Goal: Task Accomplishment & Management: Use online tool/utility

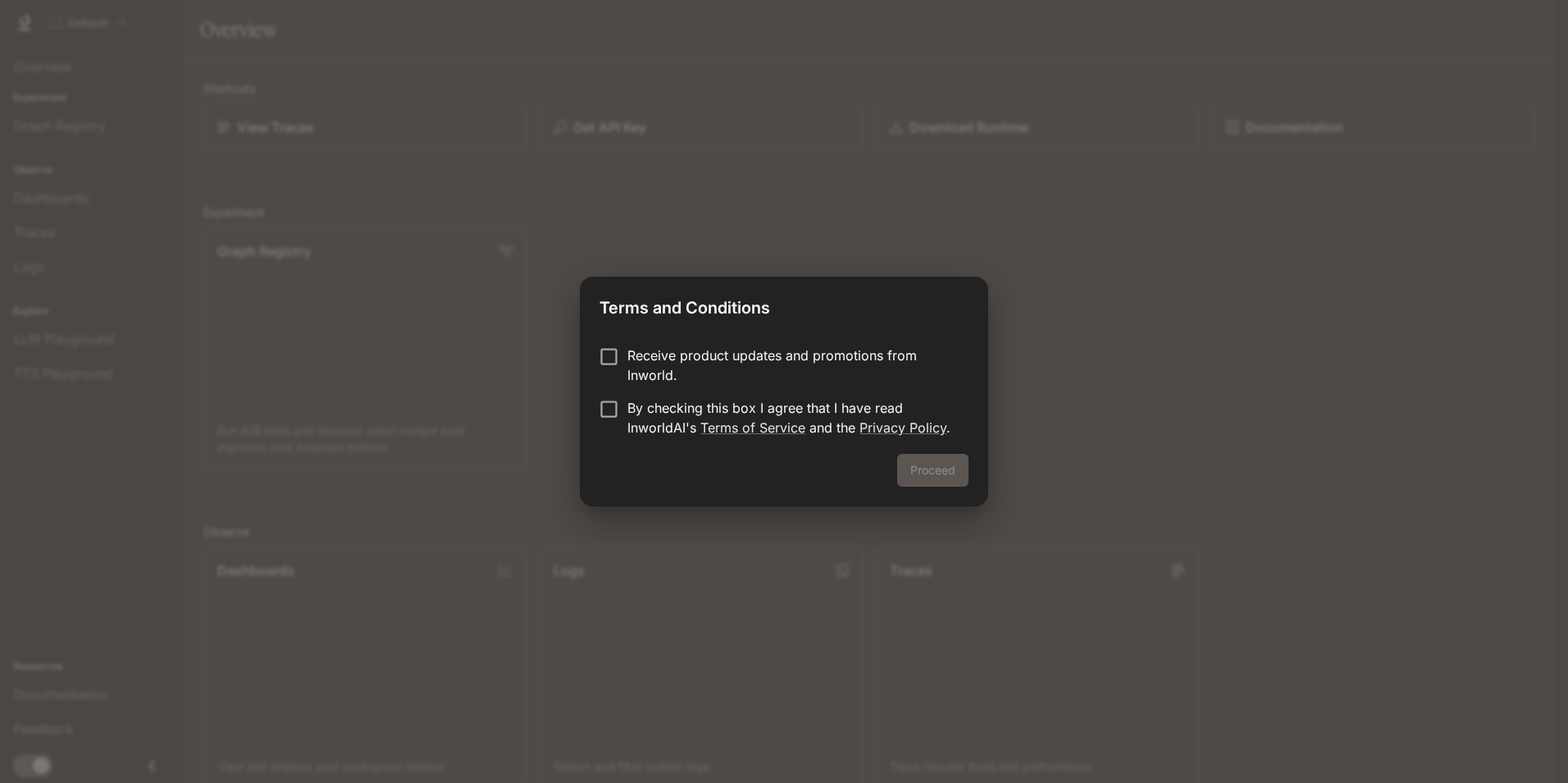
click at [930, 476] on div "Proceed" at bounding box center [784, 480] width 408 height 53
click at [724, 404] on p "By checking this box I agree that I have read InworldAI's Terms of Service and …" at bounding box center [790, 417] width 328 height 39
click at [953, 476] on button "Proceed" at bounding box center [932, 471] width 71 height 33
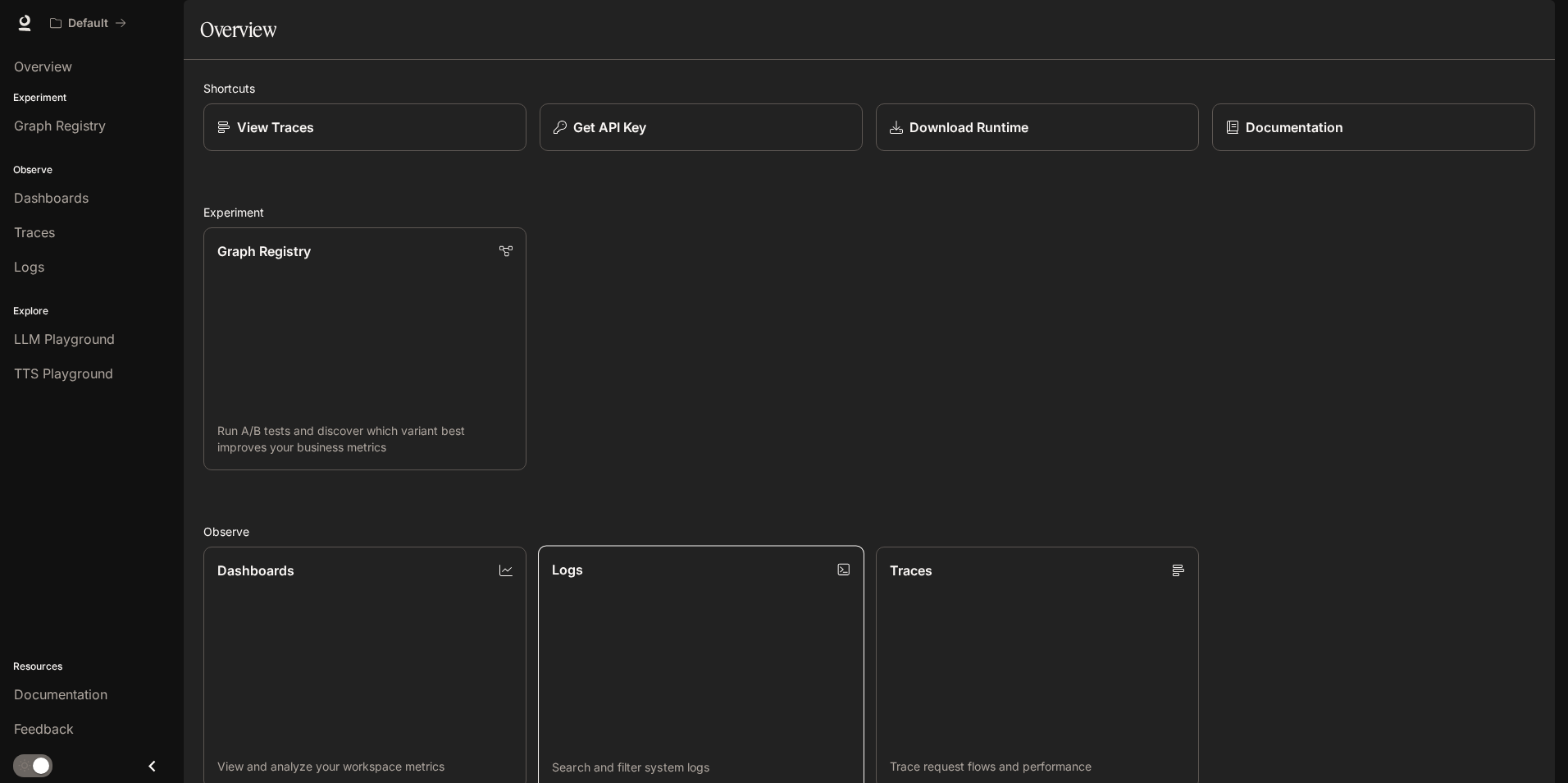
scroll to position [398, 0]
click at [49, 130] on span "Graph Registry" at bounding box center [59, 125] width 91 height 19
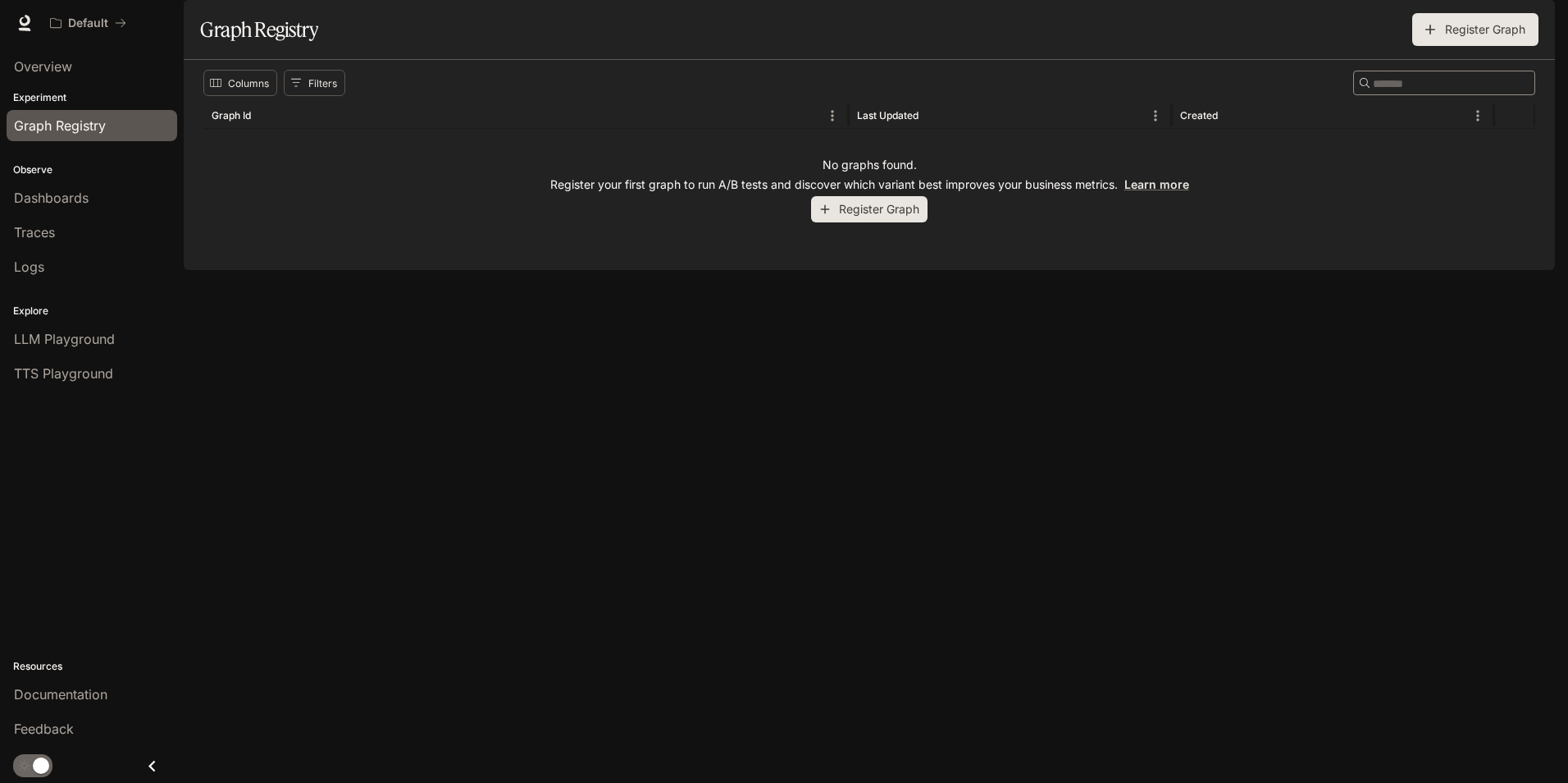
click at [869, 223] on button "Register Graph" at bounding box center [869, 210] width 117 height 27
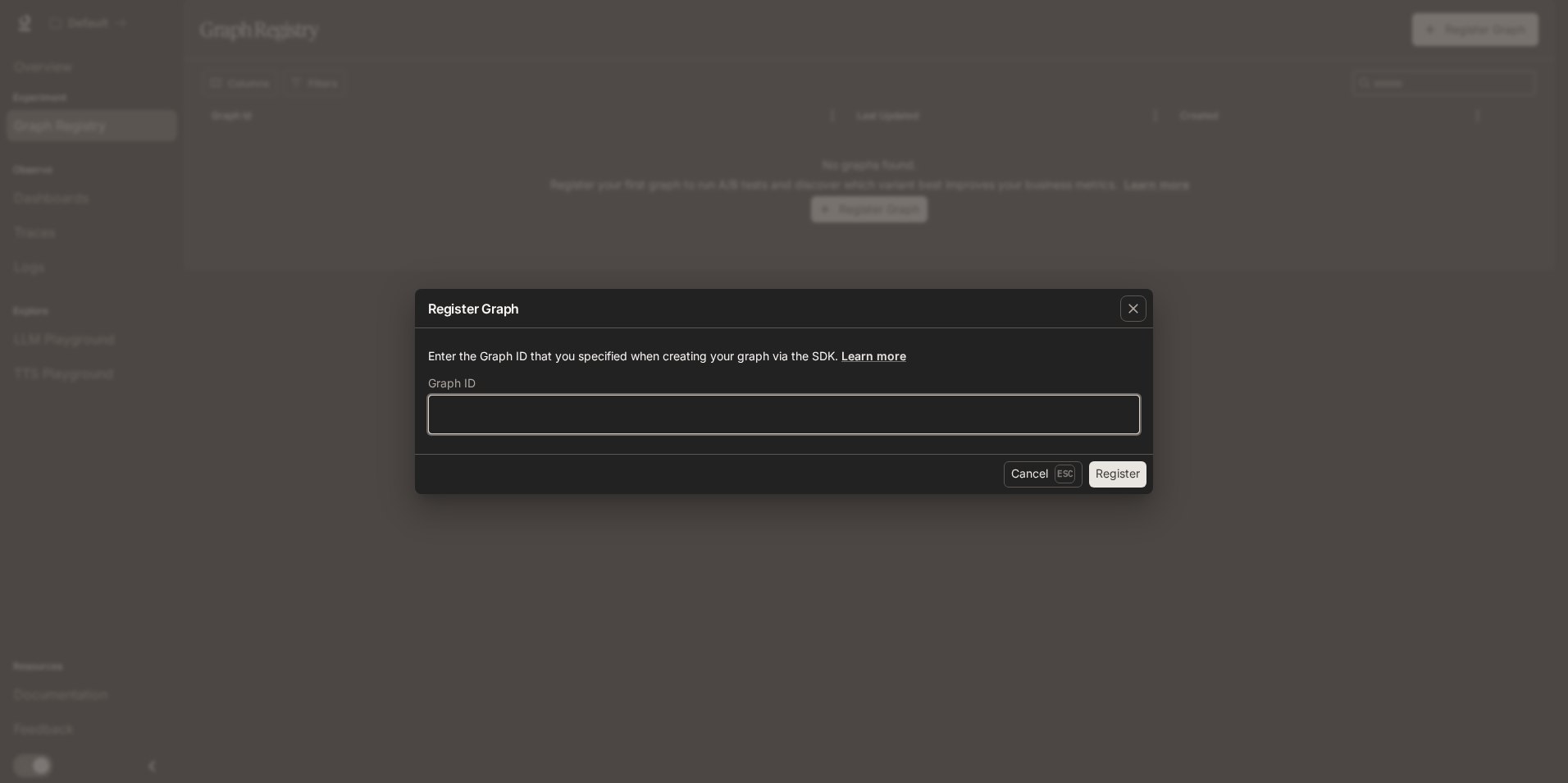
click at [678, 410] on input "text" at bounding box center [784, 413] width 711 height 17
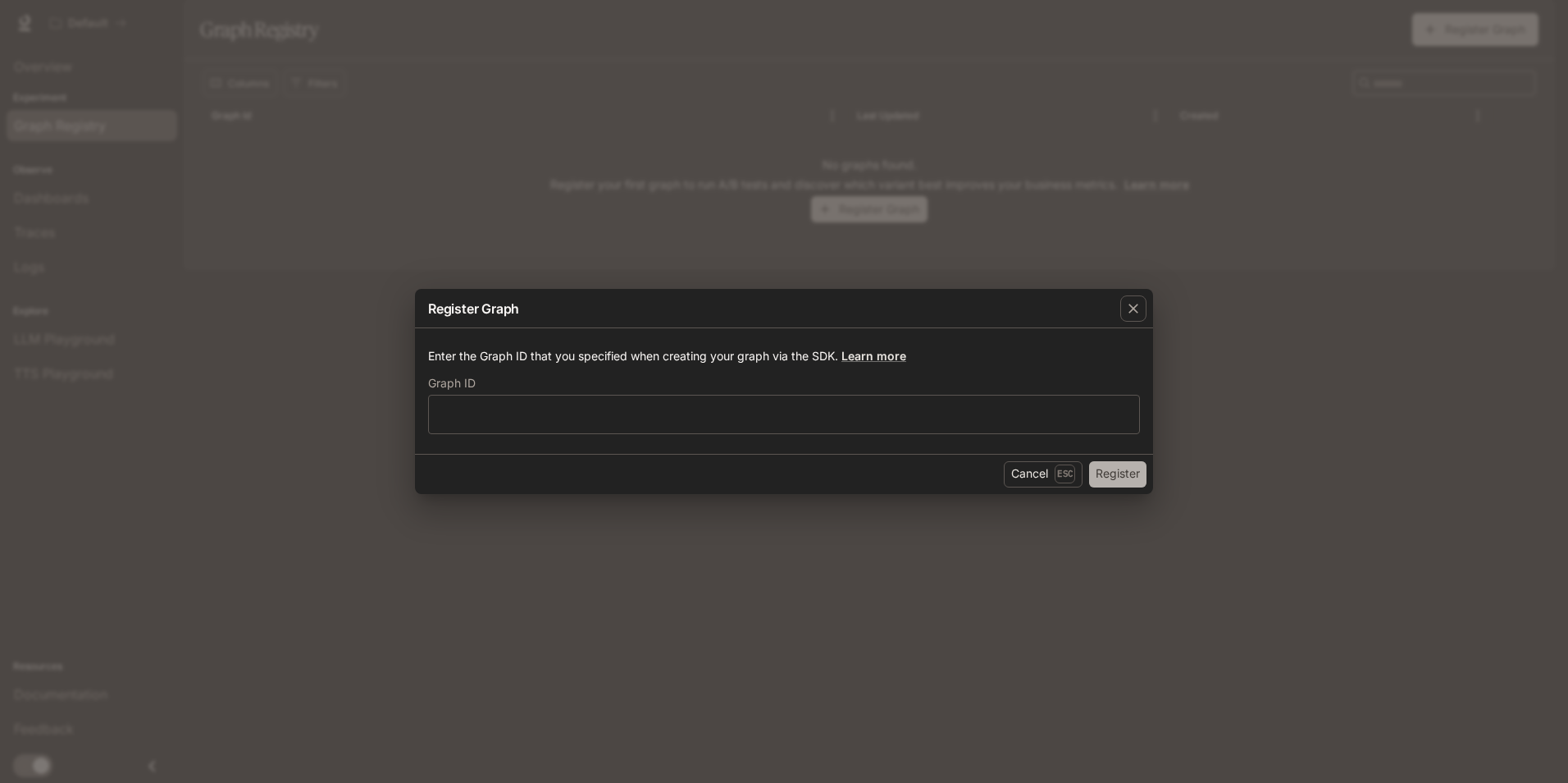
click at [1116, 473] on button "Register" at bounding box center [1117, 474] width 57 height 26
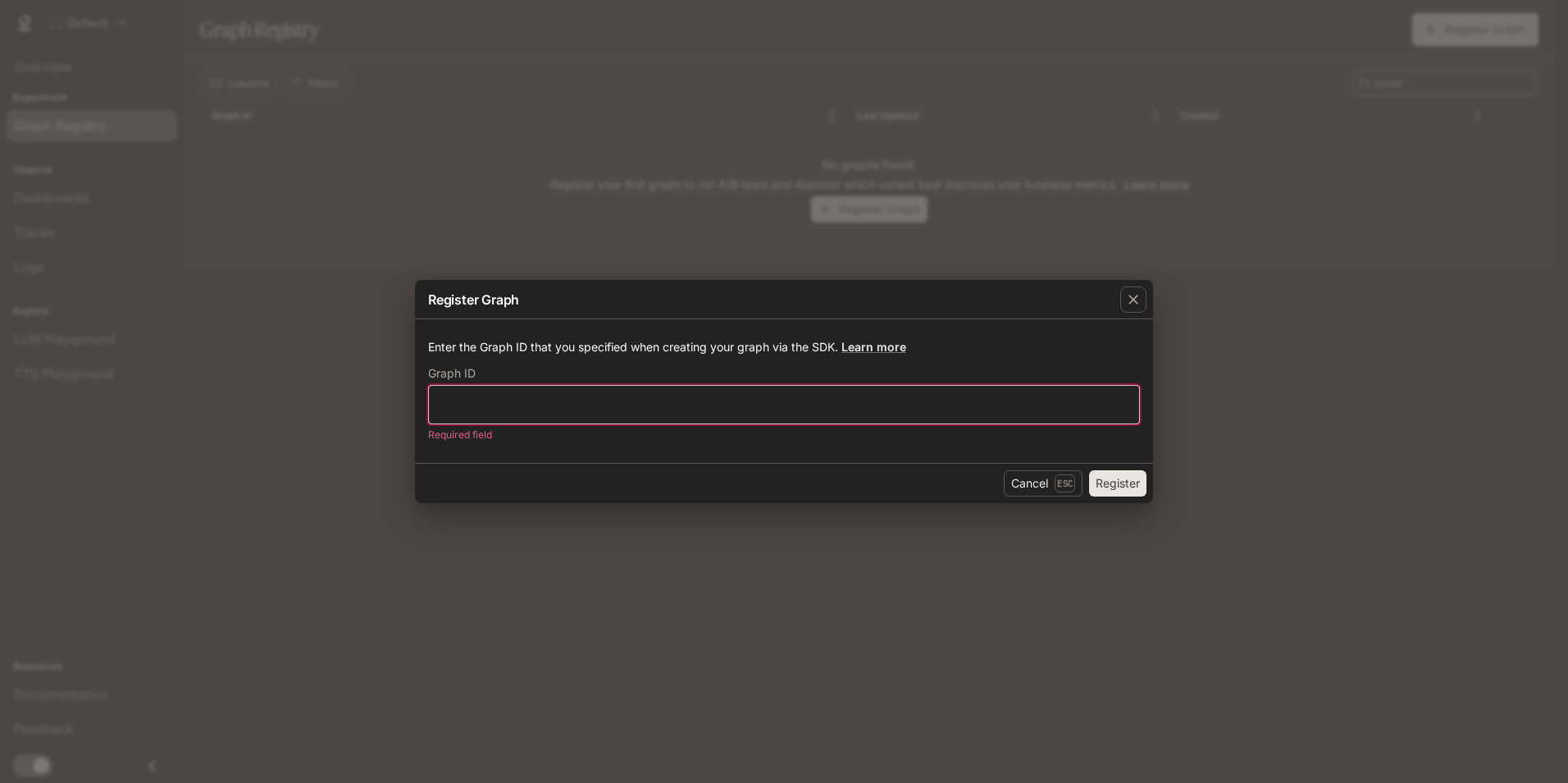
click at [655, 402] on input "text" at bounding box center [784, 404] width 711 height 17
click at [1089, 470] on button "Register" at bounding box center [1117, 482] width 57 height 26
drag, startPoint x: 666, startPoint y: 407, endPoint x: 417, endPoint y: 440, distance: 251.2
click at [454, 433] on div "*** ​ Graph ID should contain only lower case letters, numbers, hyphens, and un…" at bounding box center [784, 414] width 712 height 58
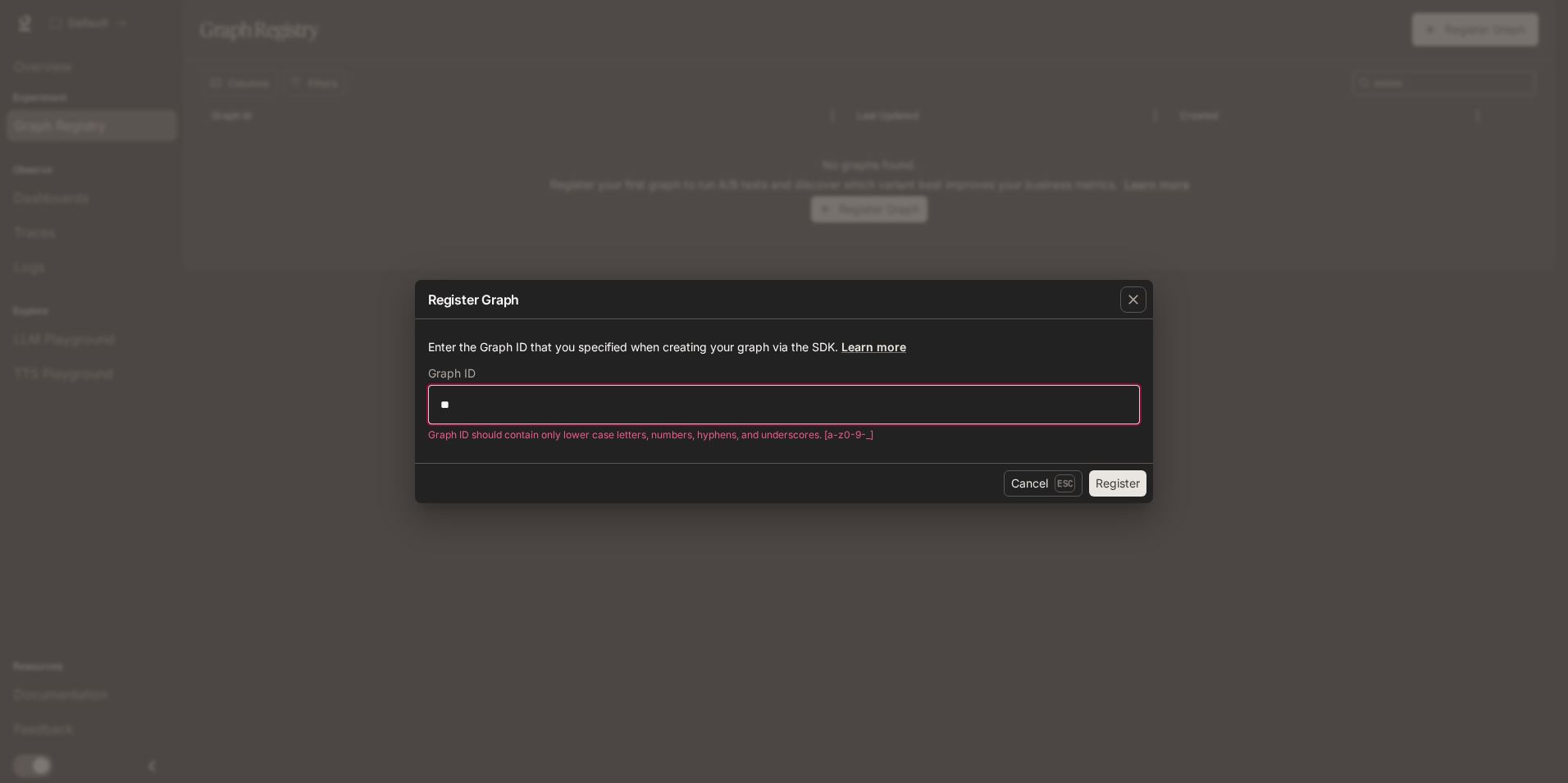
type input "*"
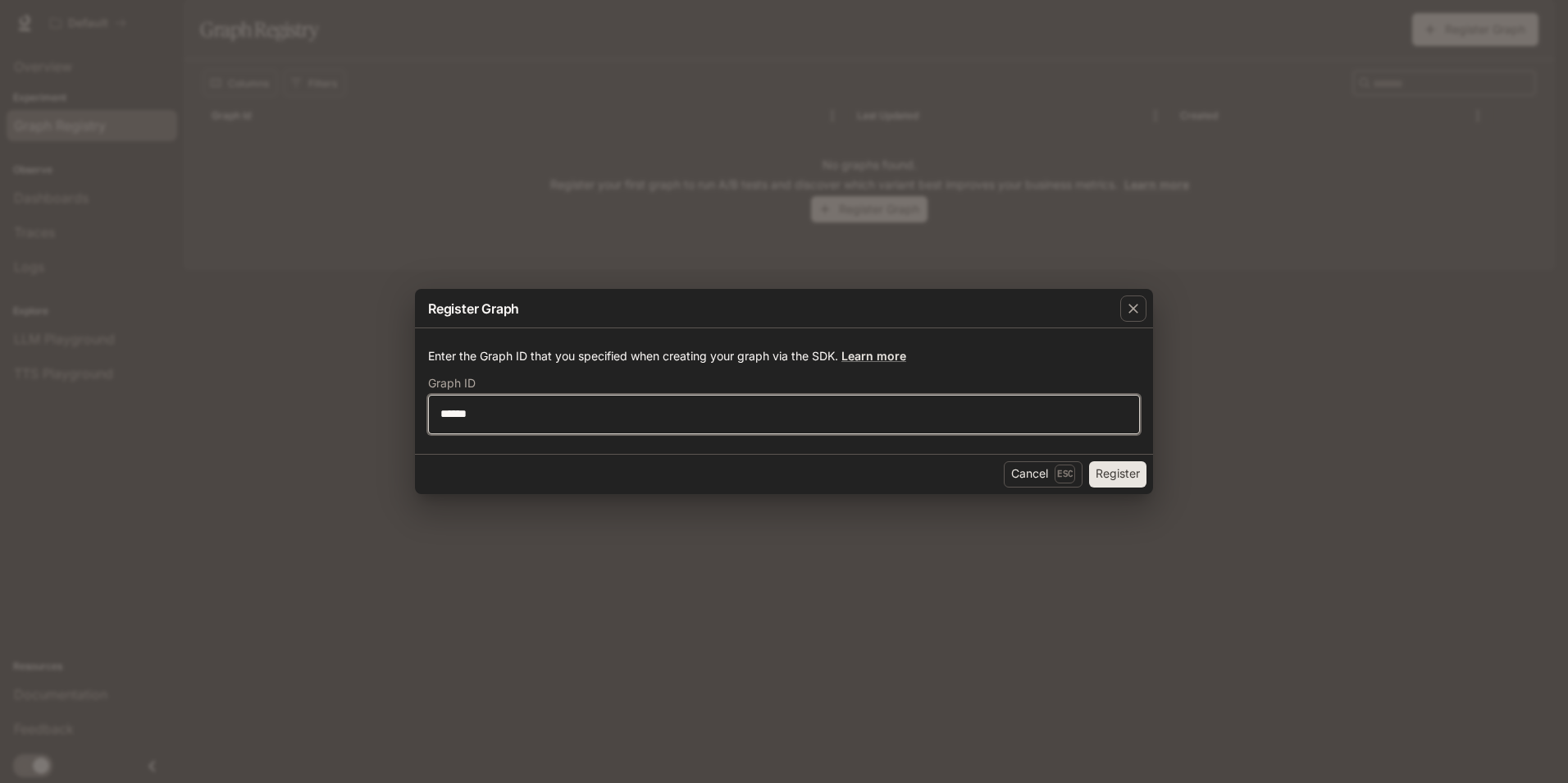
type input "******"
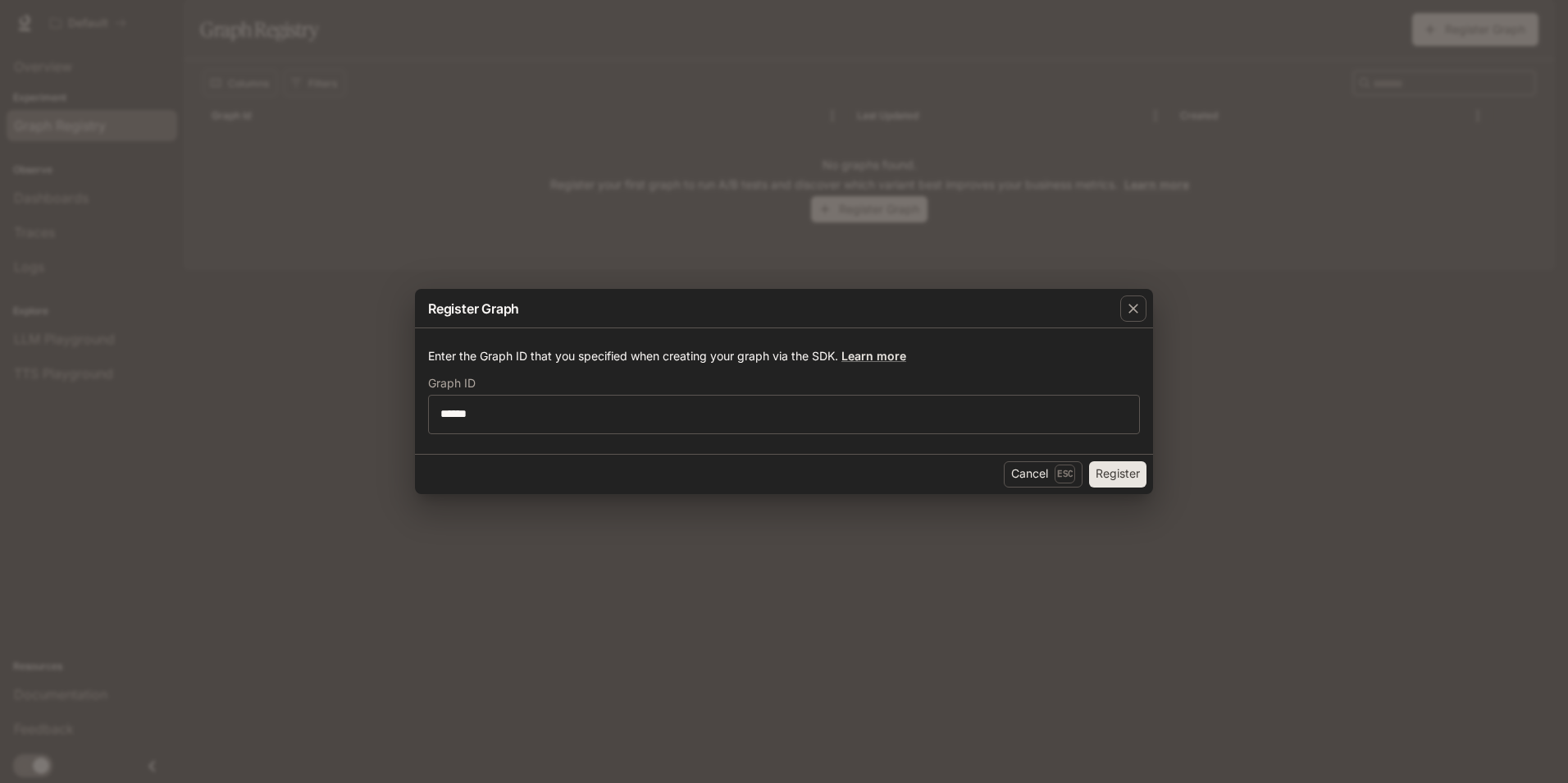
click at [1112, 476] on button "Register" at bounding box center [1117, 474] width 57 height 26
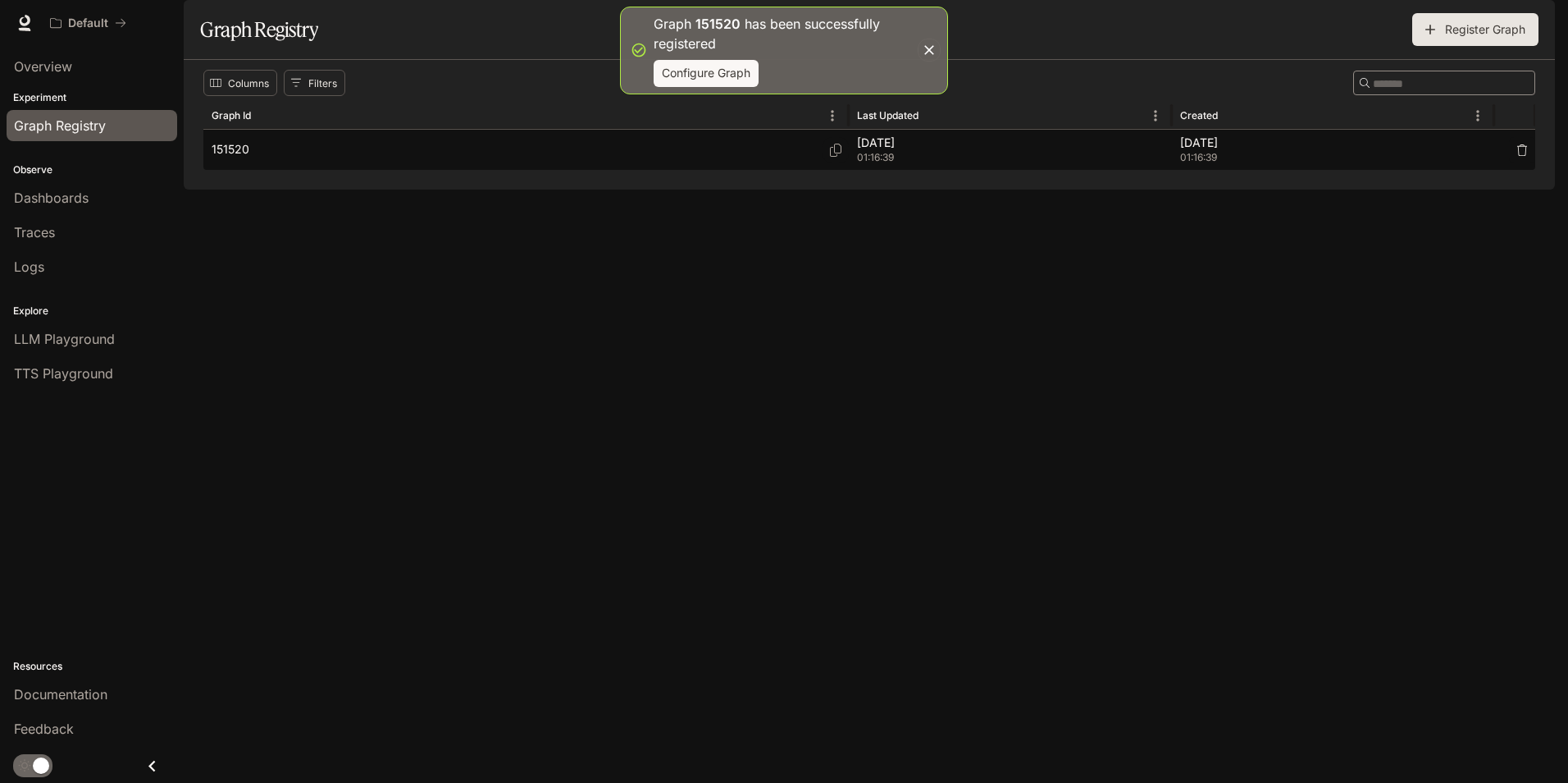
click at [888, 165] on span "01:16:39" at bounding box center [1011, 158] width 307 height 17
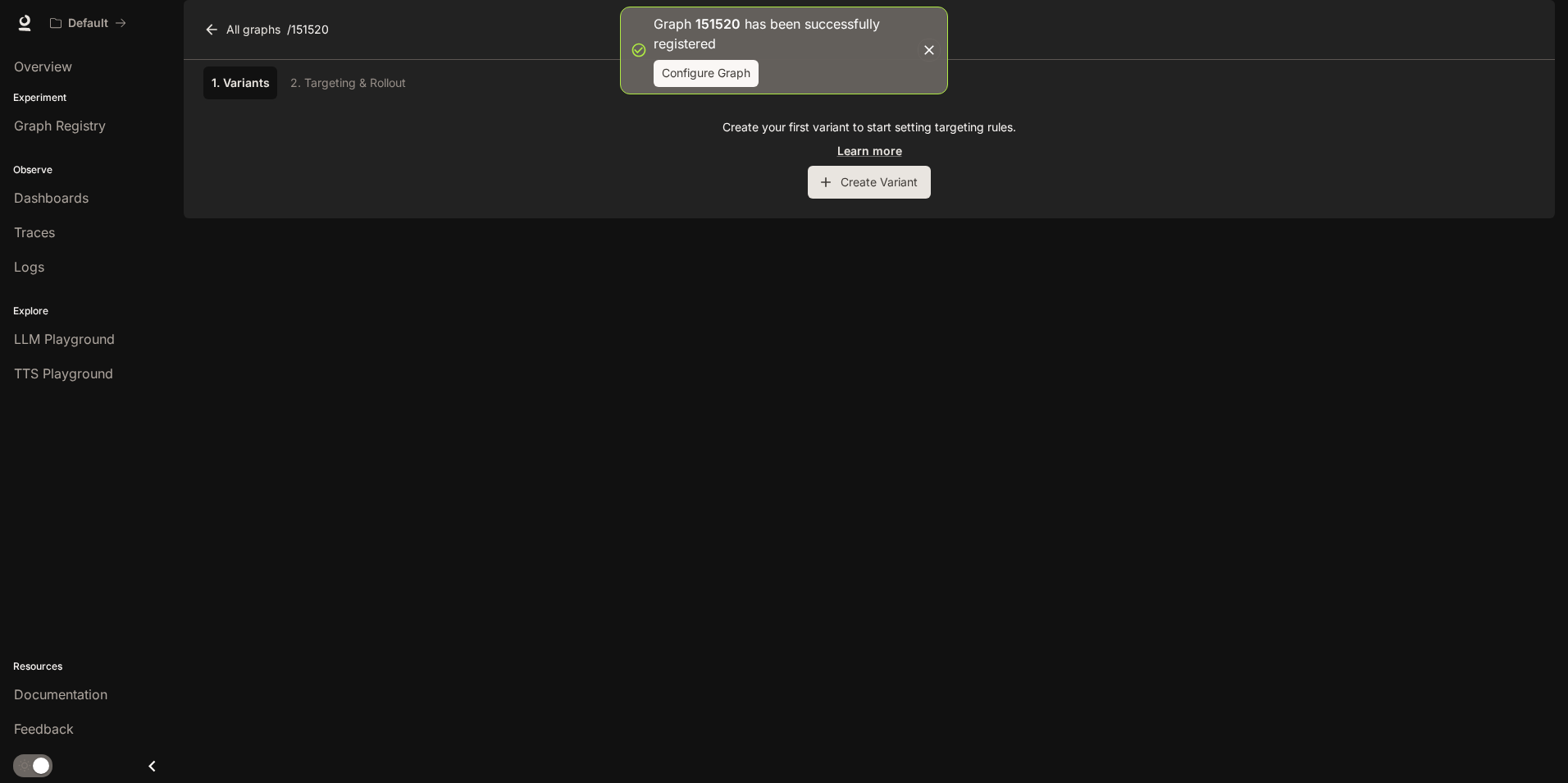
click at [873, 198] on button "Create Variant" at bounding box center [869, 182] width 123 height 33
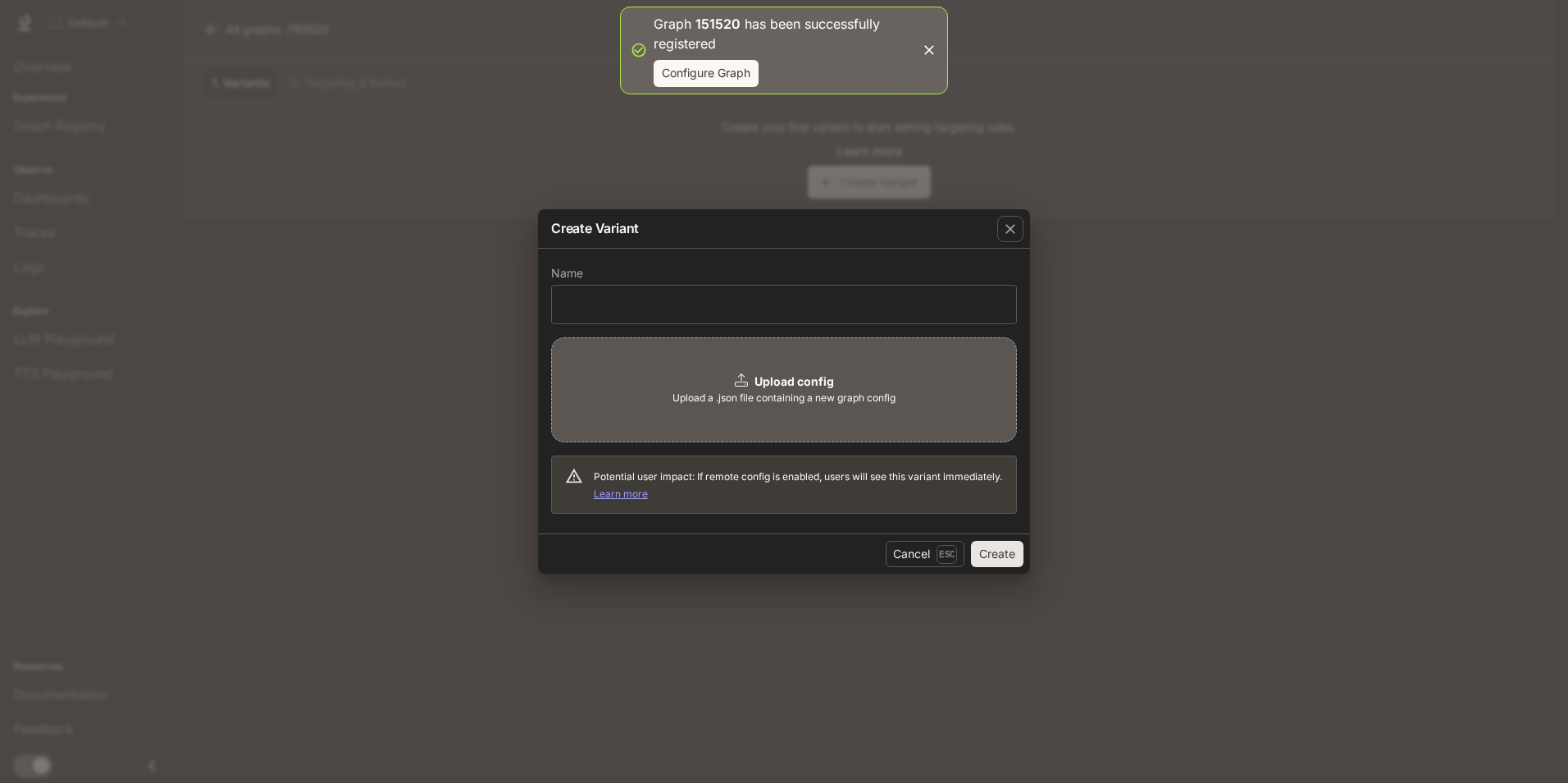
click at [777, 391] on span "Upload a .json file containing a new graph config" at bounding box center [784, 398] width 223 height 17
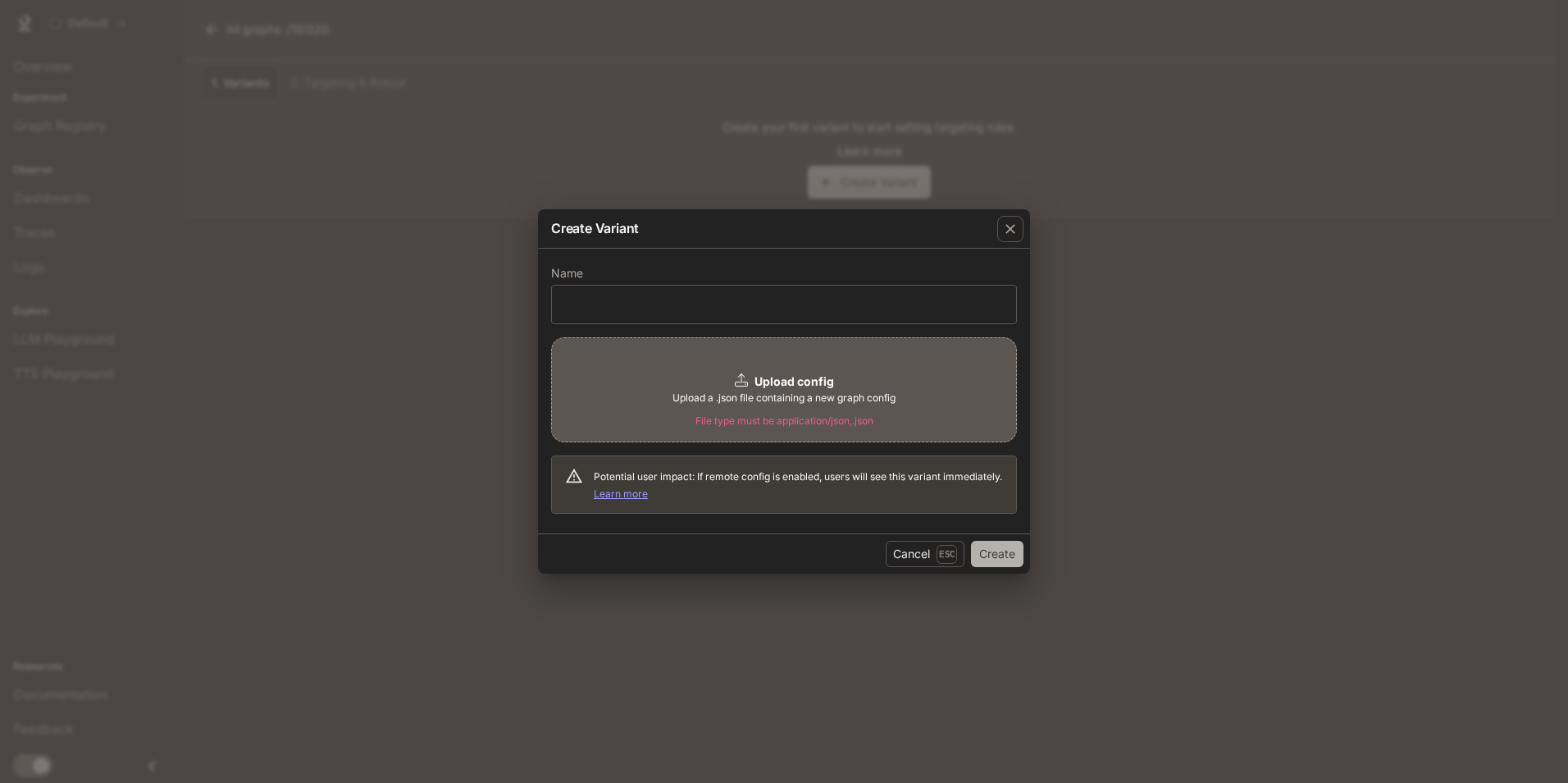
click at [1003, 559] on button "Create" at bounding box center [997, 553] width 52 height 26
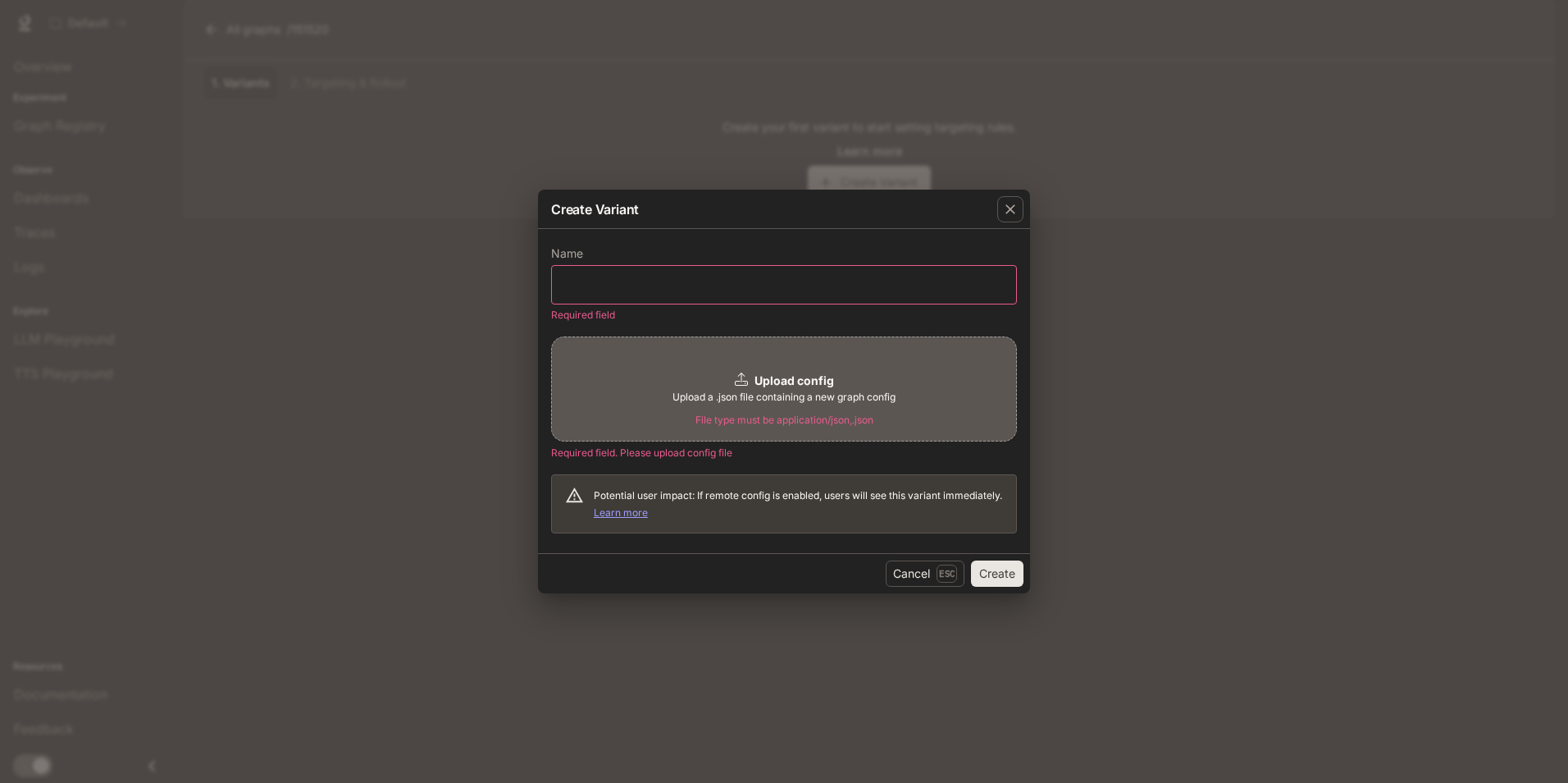
click at [888, 295] on div "​" at bounding box center [784, 284] width 466 height 39
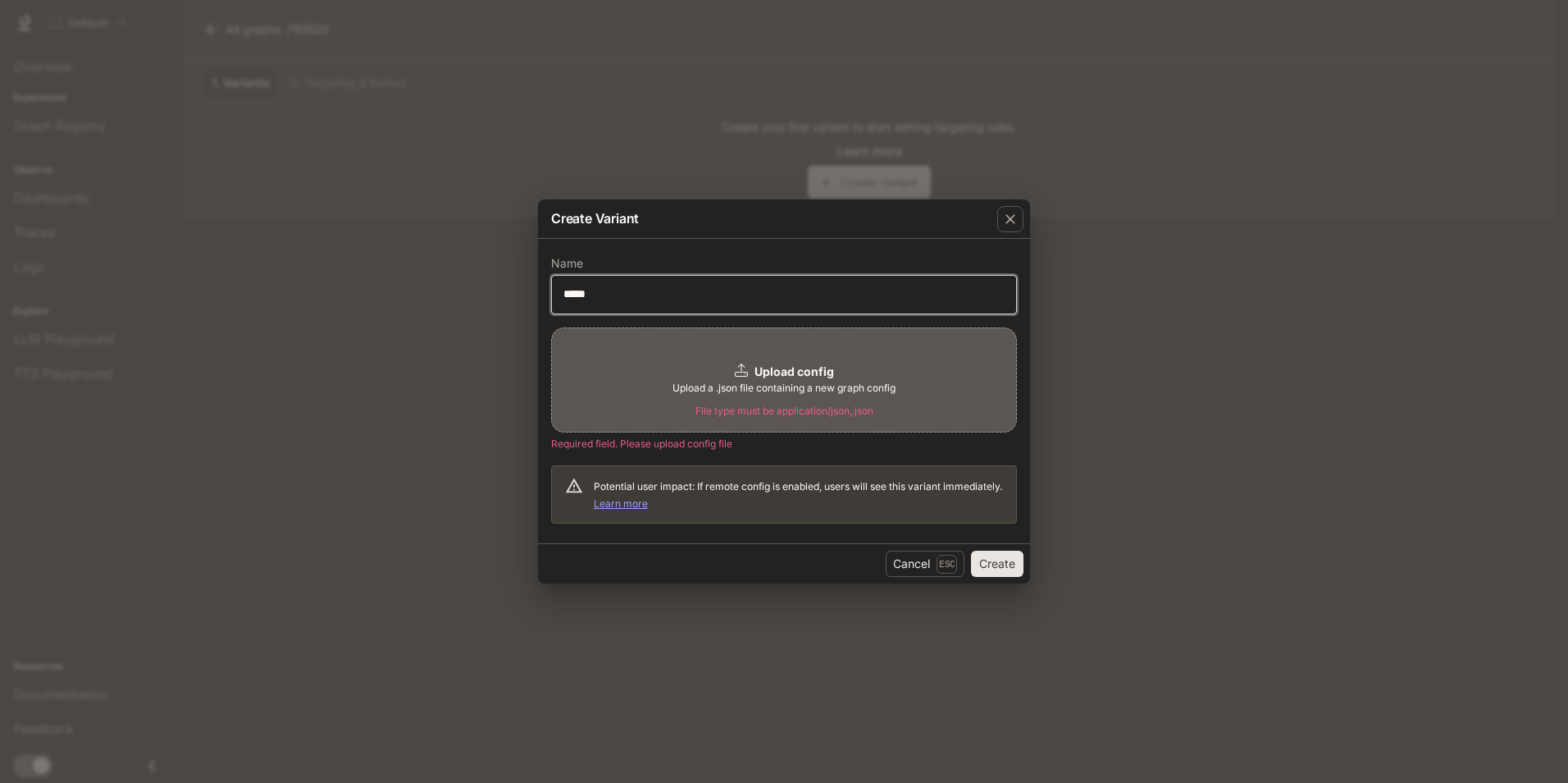
type input "*****"
click at [998, 569] on button "Create" at bounding box center [997, 563] width 52 height 26
click at [1010, 550] on div "Cancel Esc Create" at bounding box center [784, 562] width 492 height 40
click at [1010, 228] on div "button" at bounding box center [1010, 219] width 26 height 26
